Goal: Complete application form: Complete application form

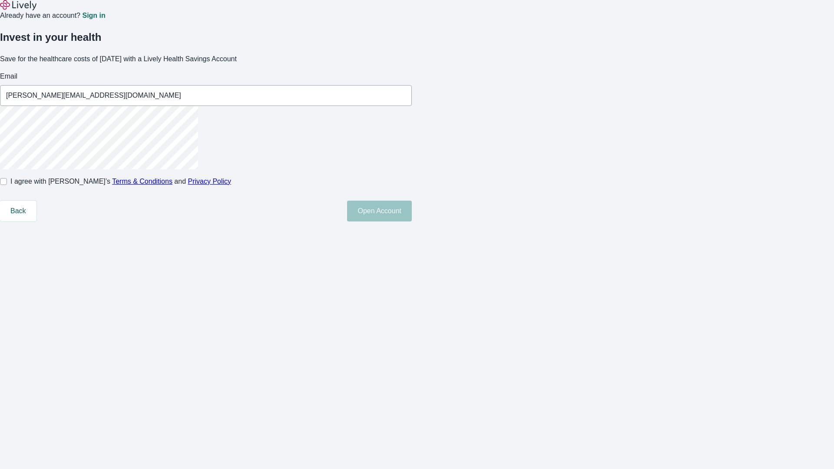
click at [7, 185] on input "I agree with Lively’s Terms & Conditions and Privacy Policy" at bounding box center [3, 181] width 7 height 7
checkbox input "true"
click at [412, 222] on button "Open Account" at bounding box center [379, 211] width 65 height 21
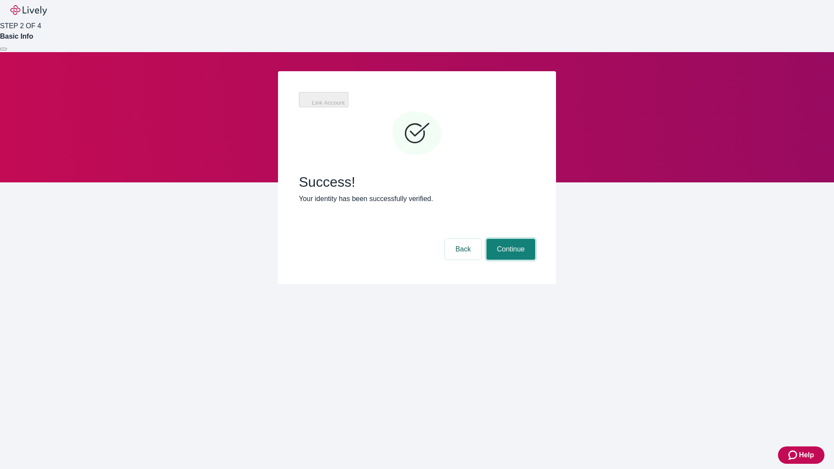
click at [510, 239] on button "Continue" at bounding box center [511, 249] width 49 height 21
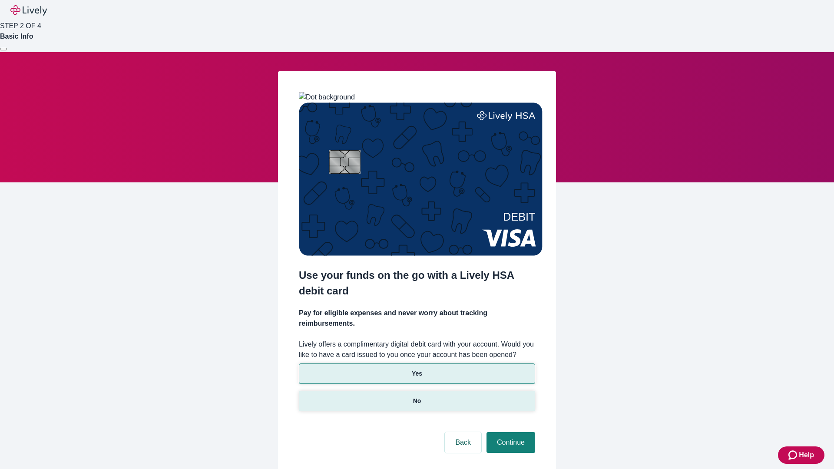
click at [417, 397] on p "No" at bounding box center [417, 401] width 8 height 9
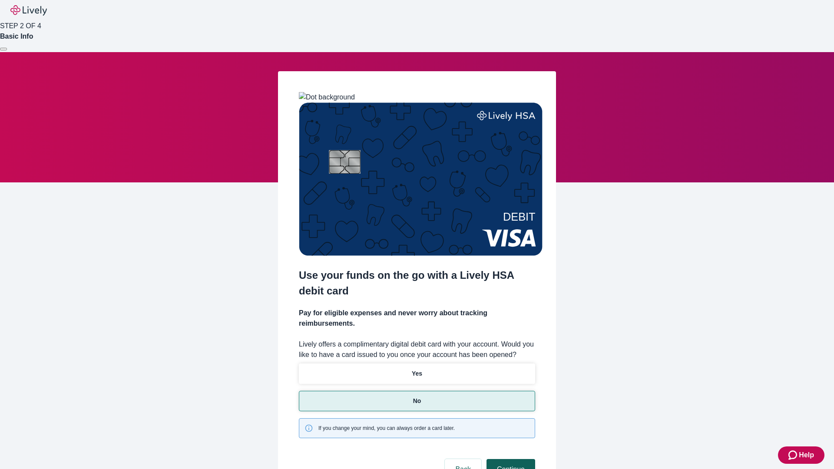
click at [510, 459] on button "Continue" at bounding box center [511, 469] width 49 height 21
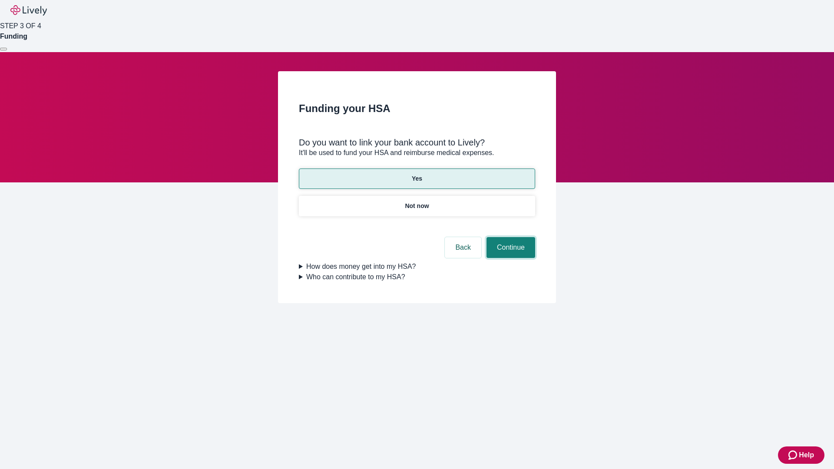
click at [510, 237] on button "Continue" at bounding box center [511, 247] width 49 height 21
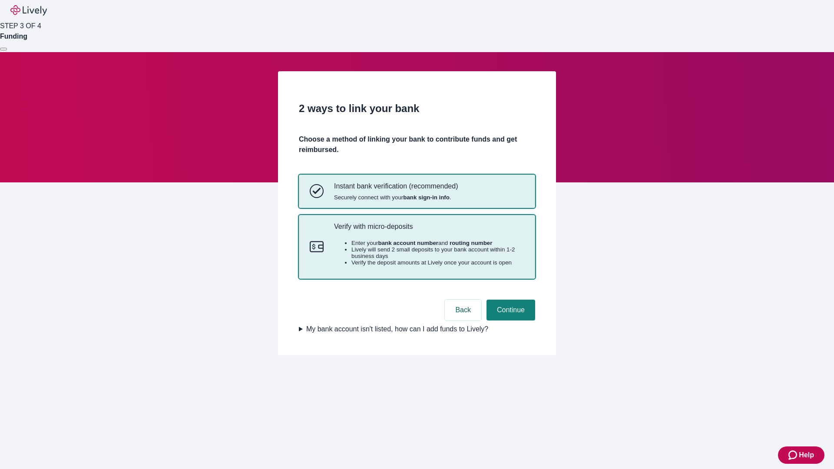
click at [429, 231] on p "Verify with micro-deposits" at bounding box center [429, 226] width 190 height 8
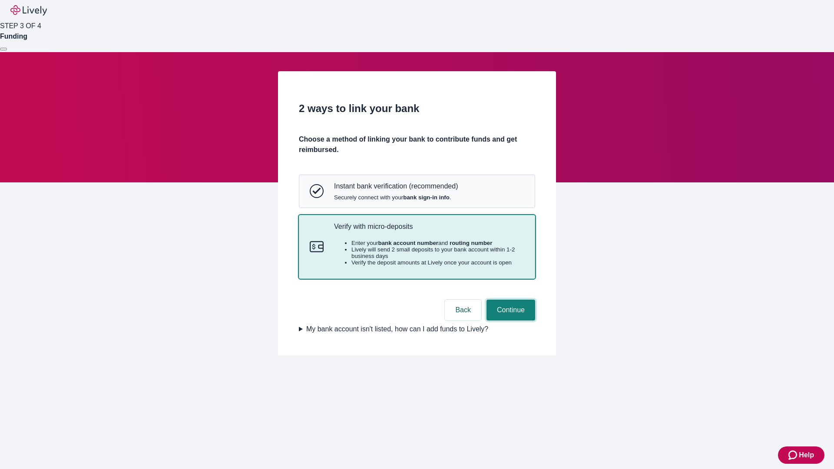
click at [510, 321] on button "Continue" at bounding box center [511, 310] width 49 height 21
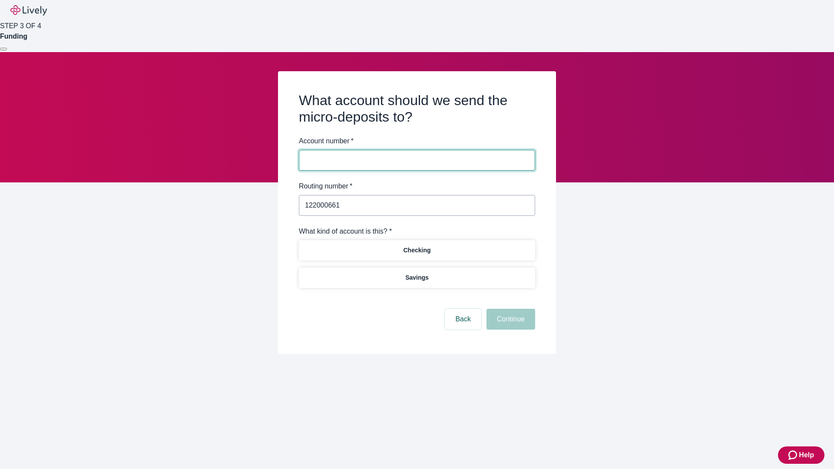
type input "122000661"
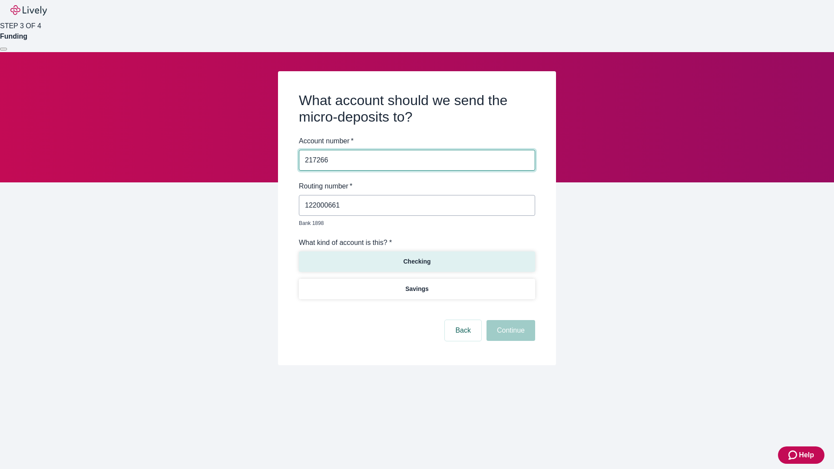
type input "217266"
click at [417, 257] on p "Checking" at bounding box center [416, 261] width 27 height 9
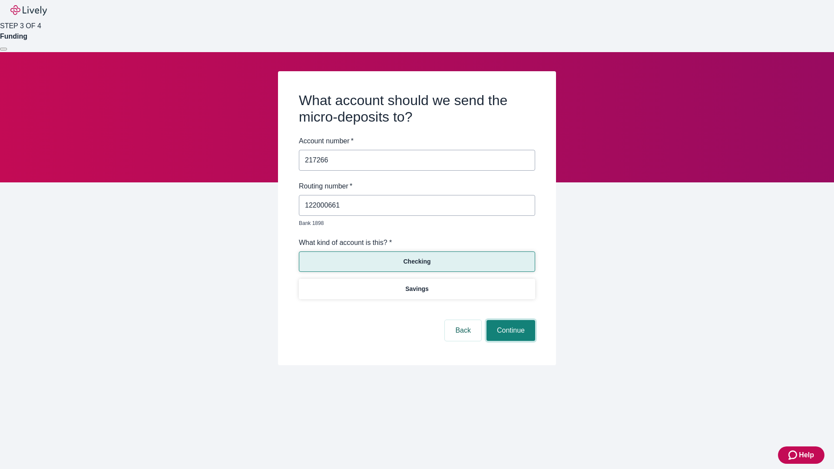
click at [510, 321] on button "Continue" at bounding box center [511, 330] width 49 height 21
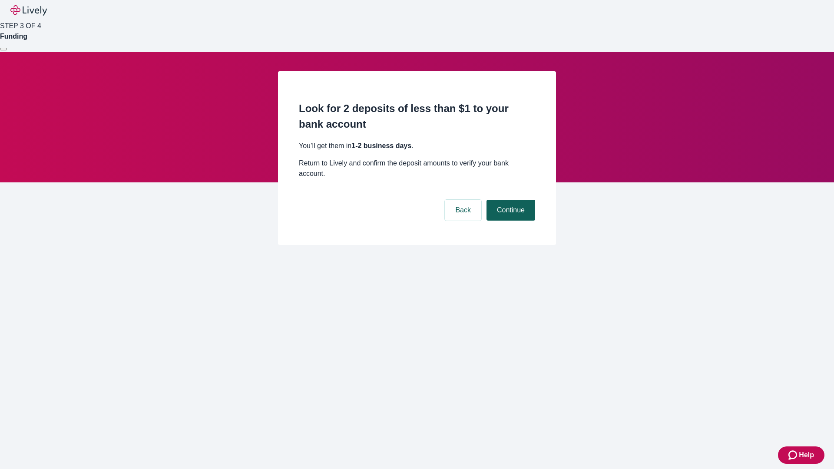
click at [510, 200] on button "Continue" at bounding box center [511, 210] width 49 height 21
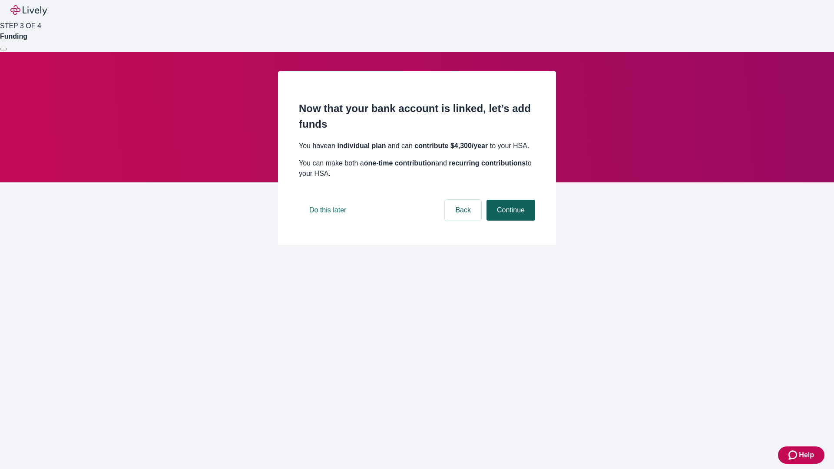
click at [510, 221] on button "Continue" at bounding box center [511, 210] width 49 height 21
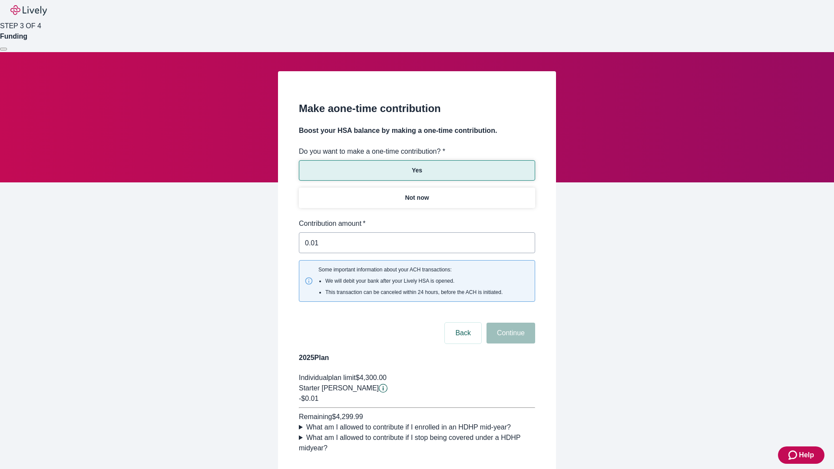
type input "0.01"
click at [510, 323] on button "Continue" at bounding box center [511, 333] width 49 height 21
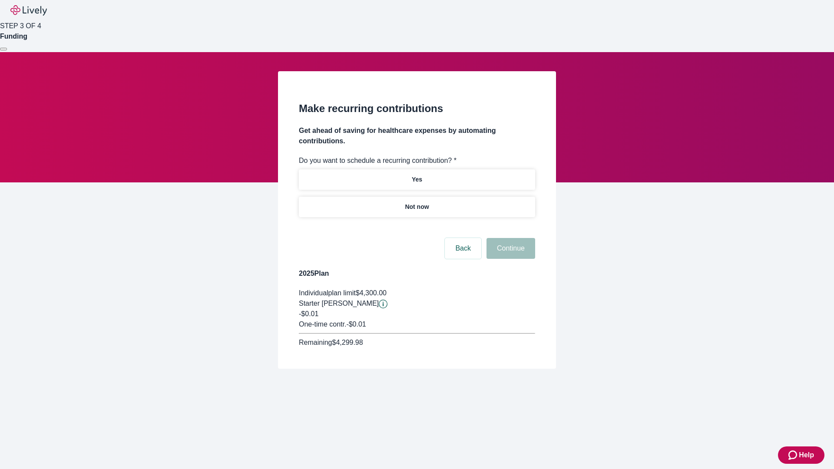
click at [417, 202] on p "Not now" at bounding box center [417, 206] width 24 height 9
click at [510, 238] on button "Continue" at bounding box center [511, 248] width 49 height 21
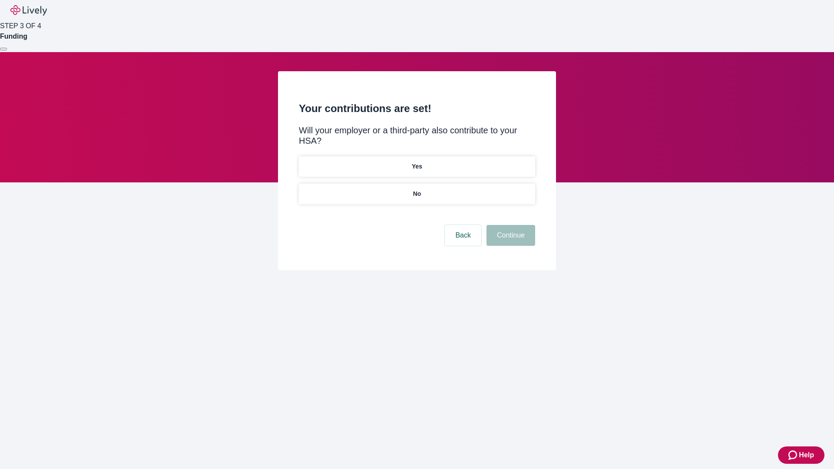
click at [417, 189] on p "No" at bounding box center [417, 193] width 8 height 9
click at [510, 225] on button "Continue" at bounding box center [511, 235] width 49 height 21
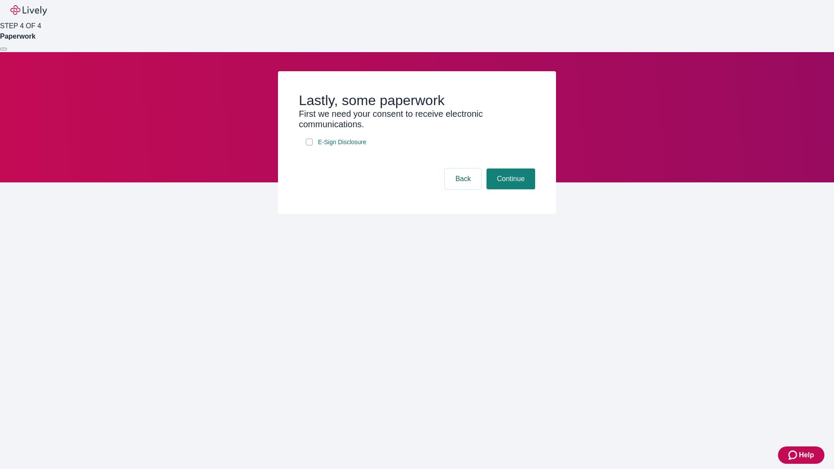
click at [309, 146] on input "E-Sign Disclosure" at bounding box center [309, 142] width 7 height 7
checkbox input "true"
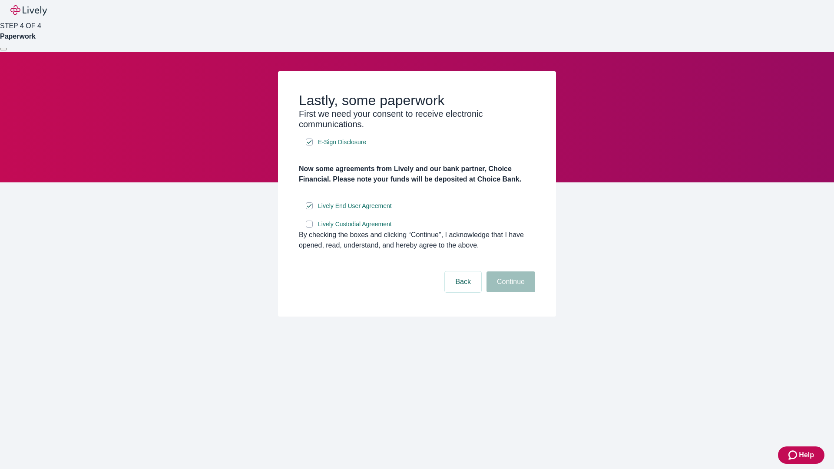
click at [309, 228] on input "Lively Custodial Agreement" at bounding box center [309, 224] width 7 height 7
checkbox input "true"
click at [510, 292] on button "Continue" at bounding box center [511, 282] width 49 height 21
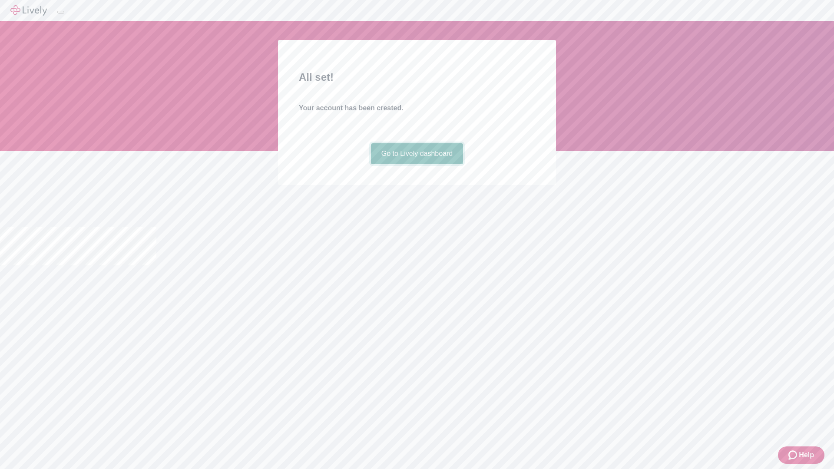
click at [417, 164] on link "Go to Lively dashboard" at bounding box center [417, 153] width 93 height 21
